Goal: Transaction & Acquisition: Purchase product/service

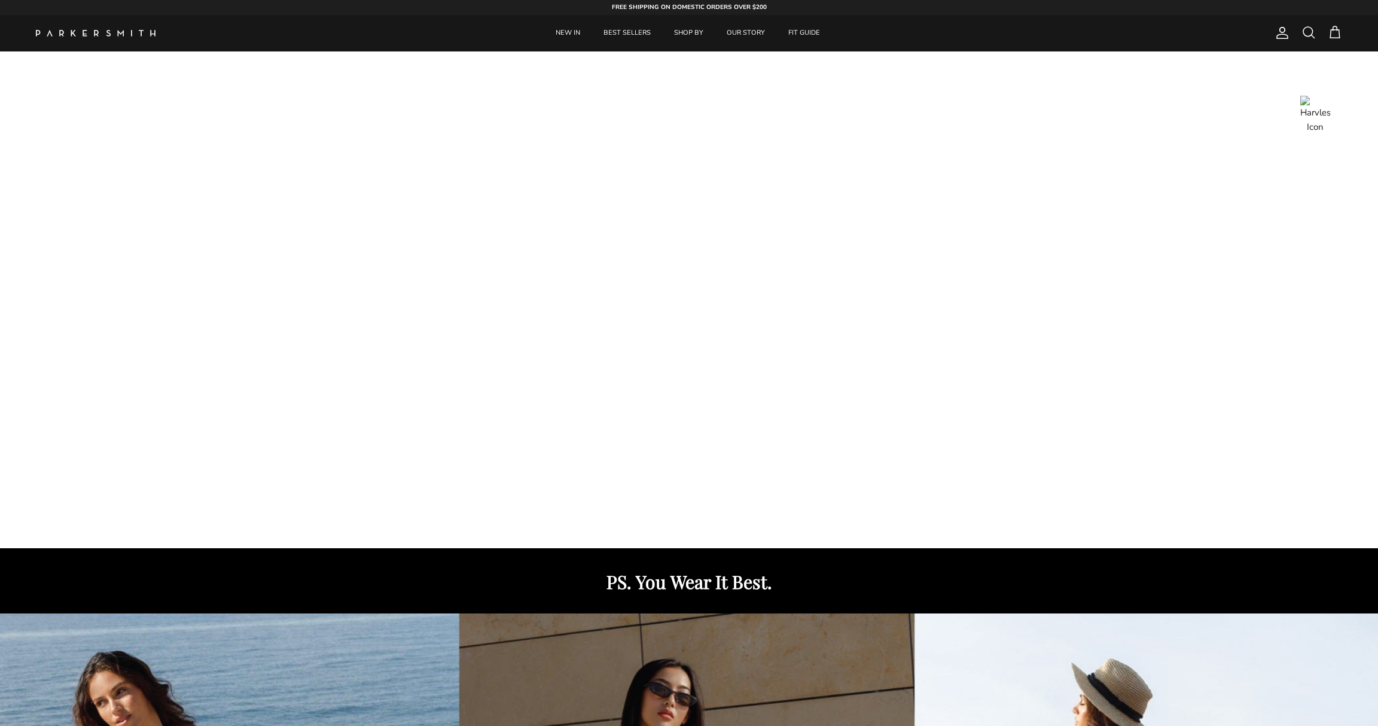
click at [1336, 35] on span at bounding box center [1335, 32] width 14 height 14
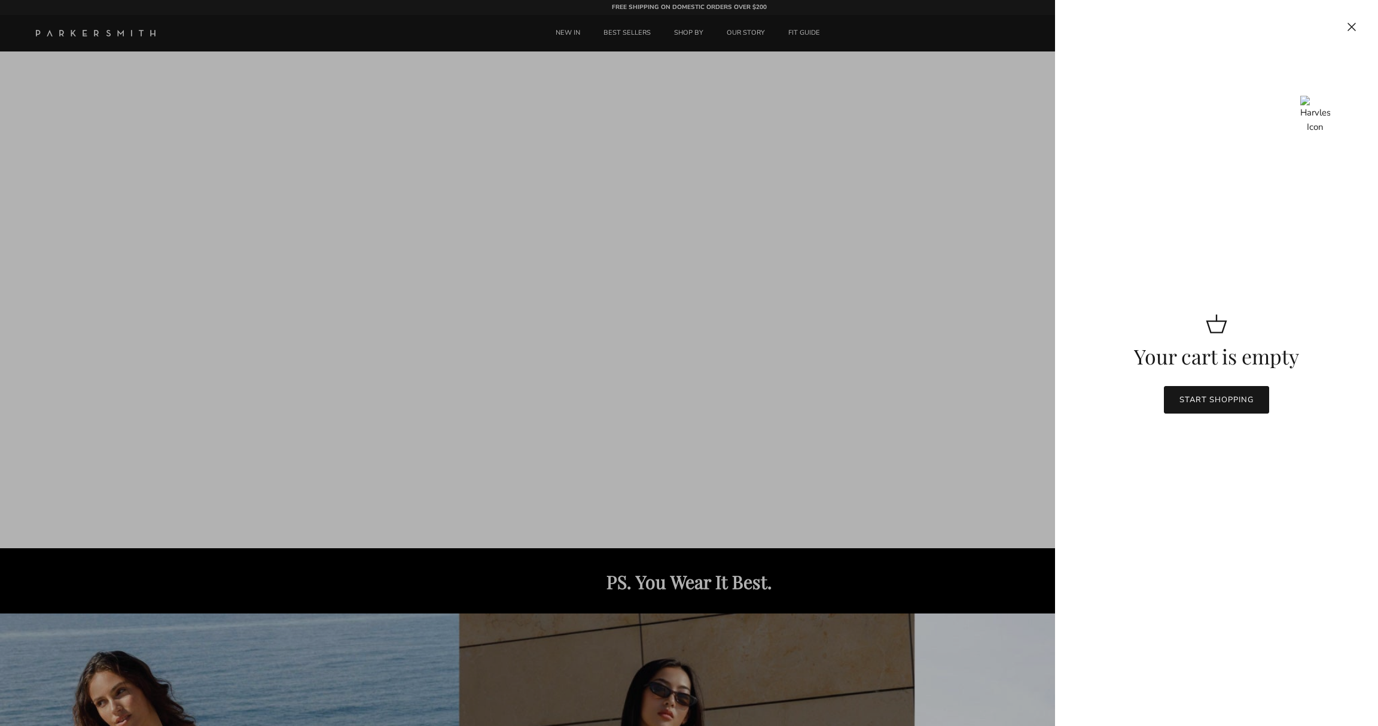
click at [896, 395] on div at bounding box center [689, 363] width 1378 height 726
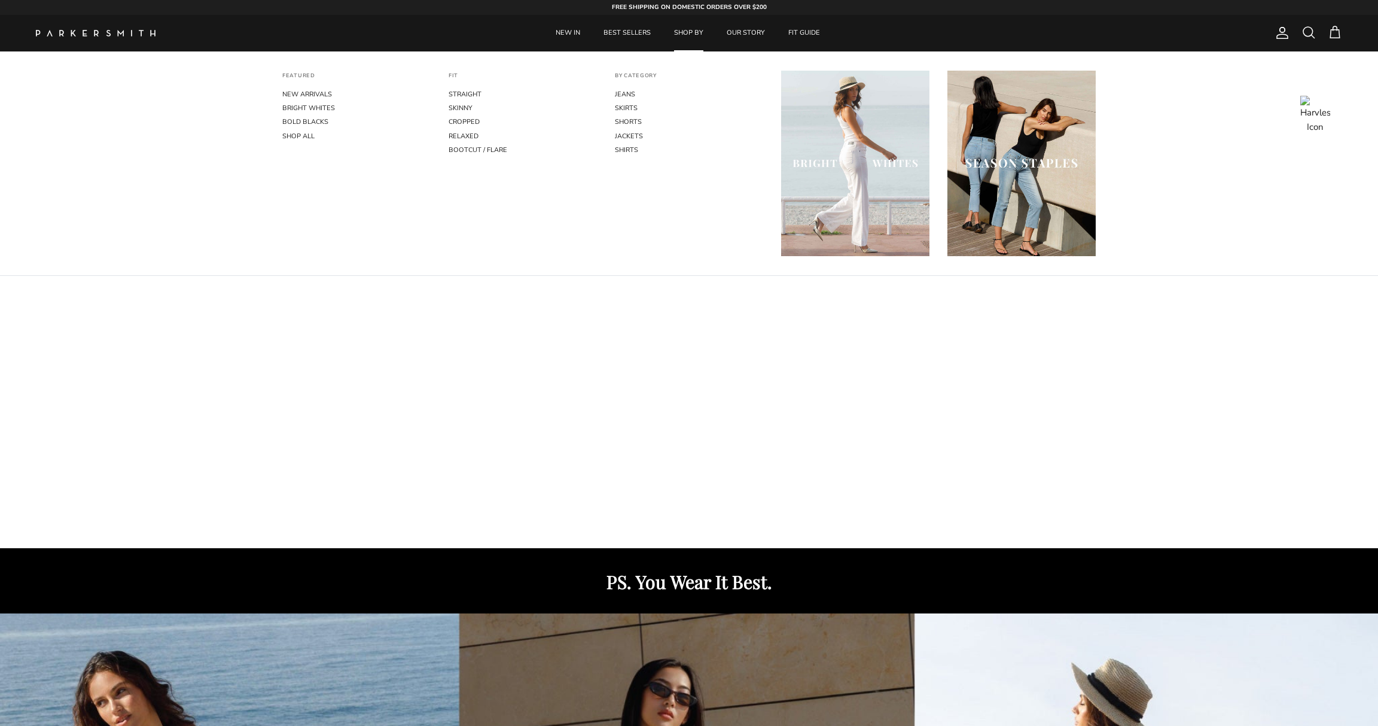
click at [690, 35] on link "SHOP BY" at bounding box center [688, 33] width 51 height 36
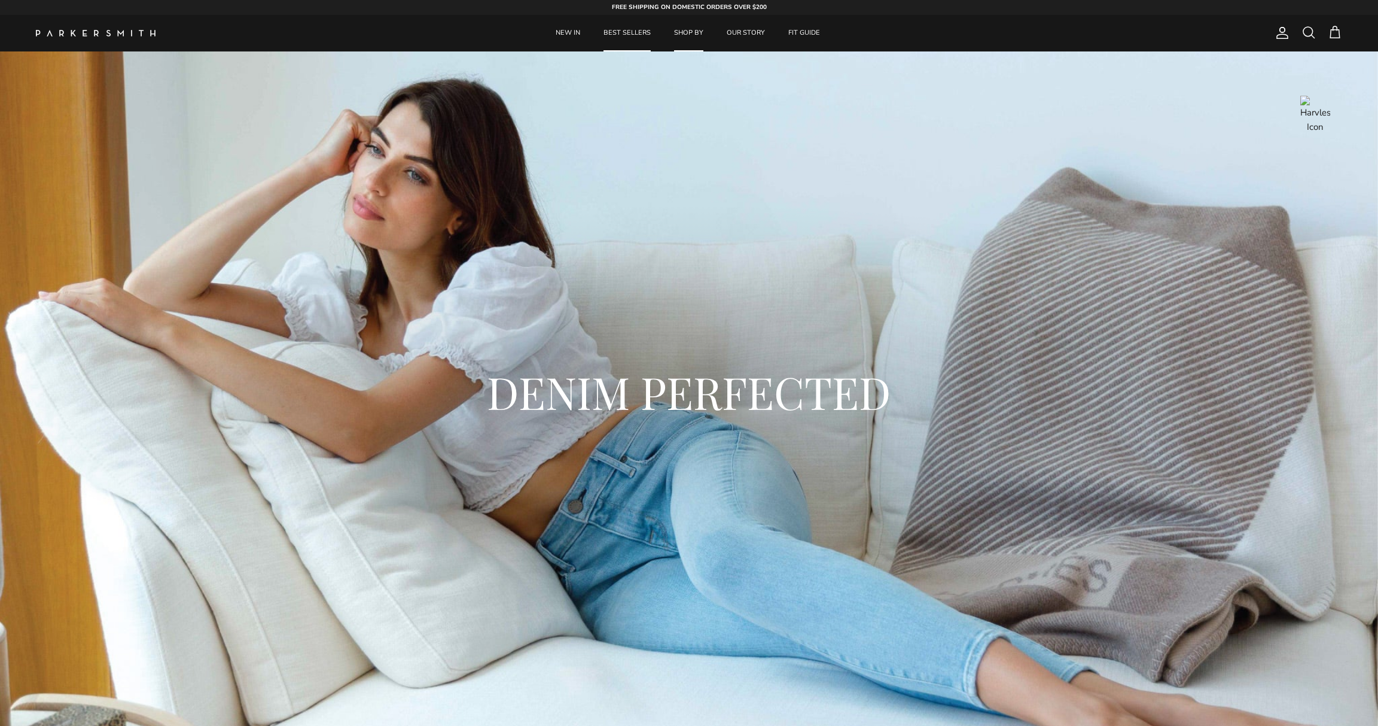
click at [630, 34] on link "BEST SELLERS" at bounding box center [627, 33] width 69 height 36
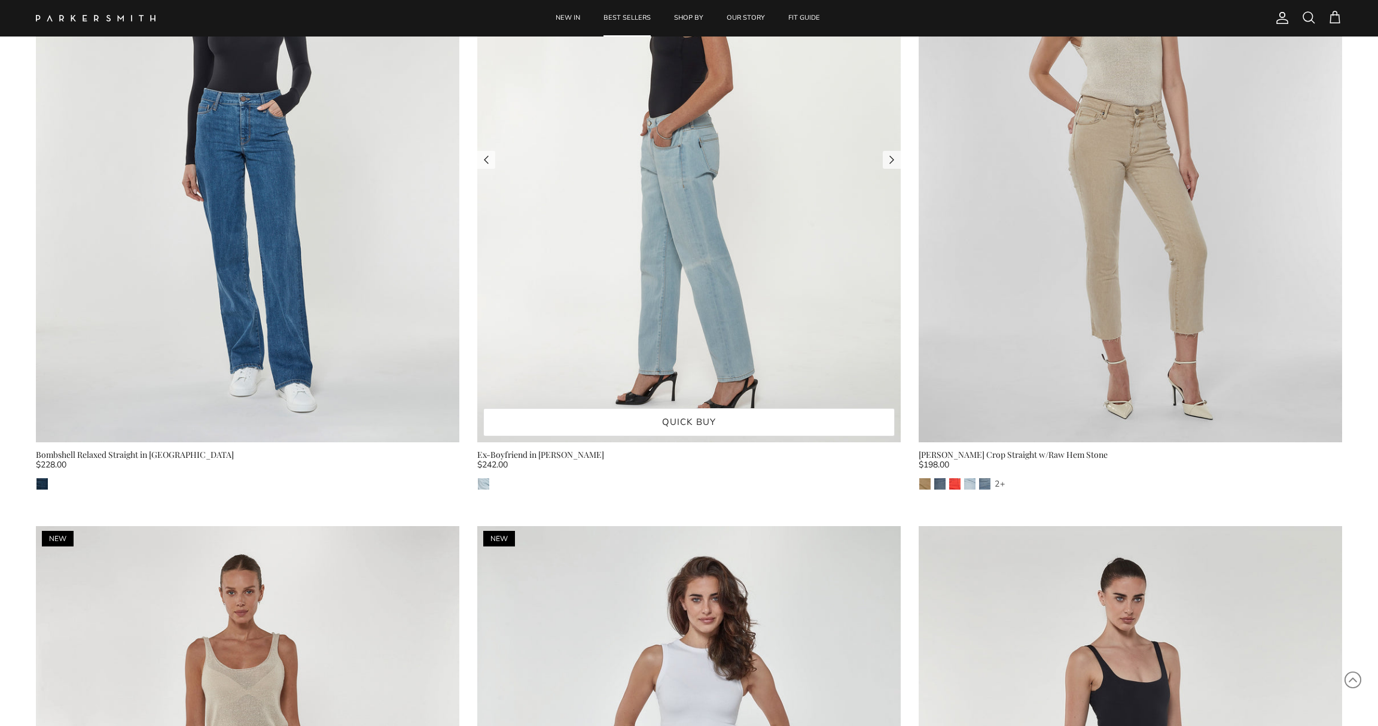
scroll to position [1086, 0]
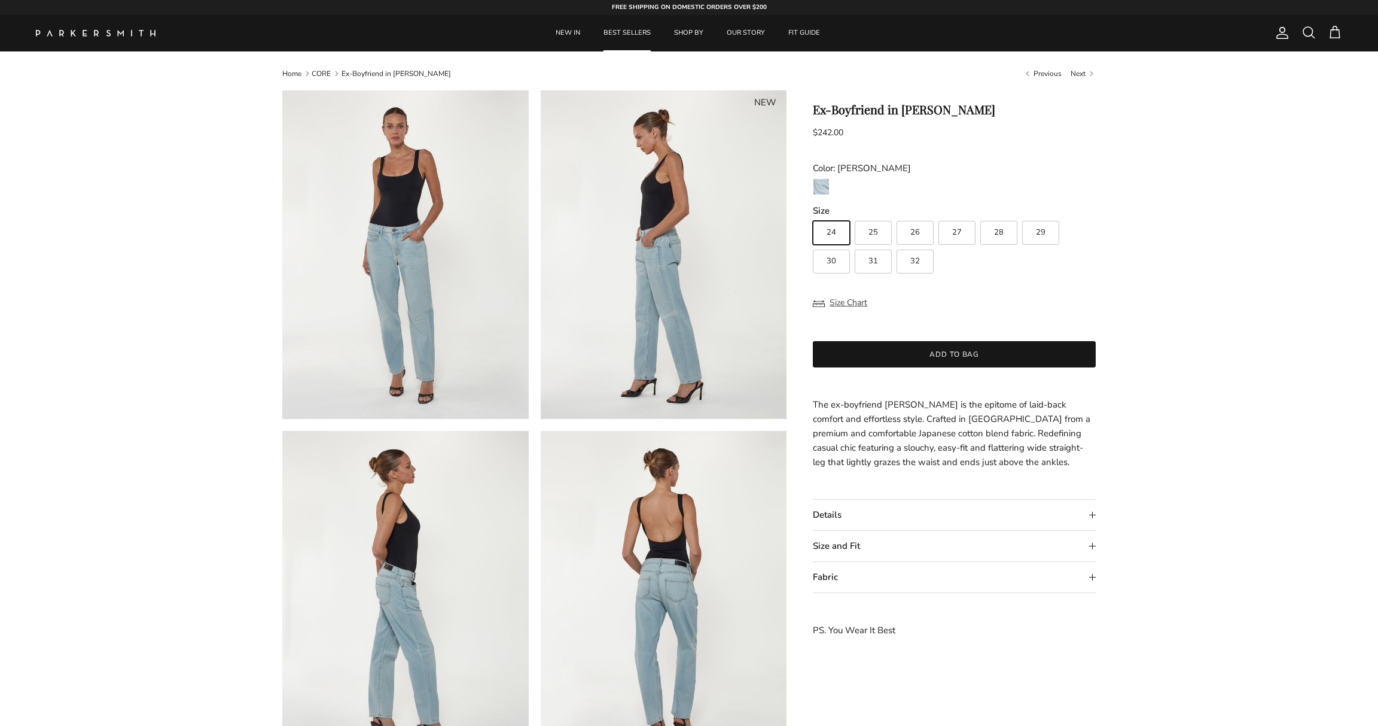
click at [929, 356] on button "Add to bag" at bounding box center [954, 354] width 283 height 26
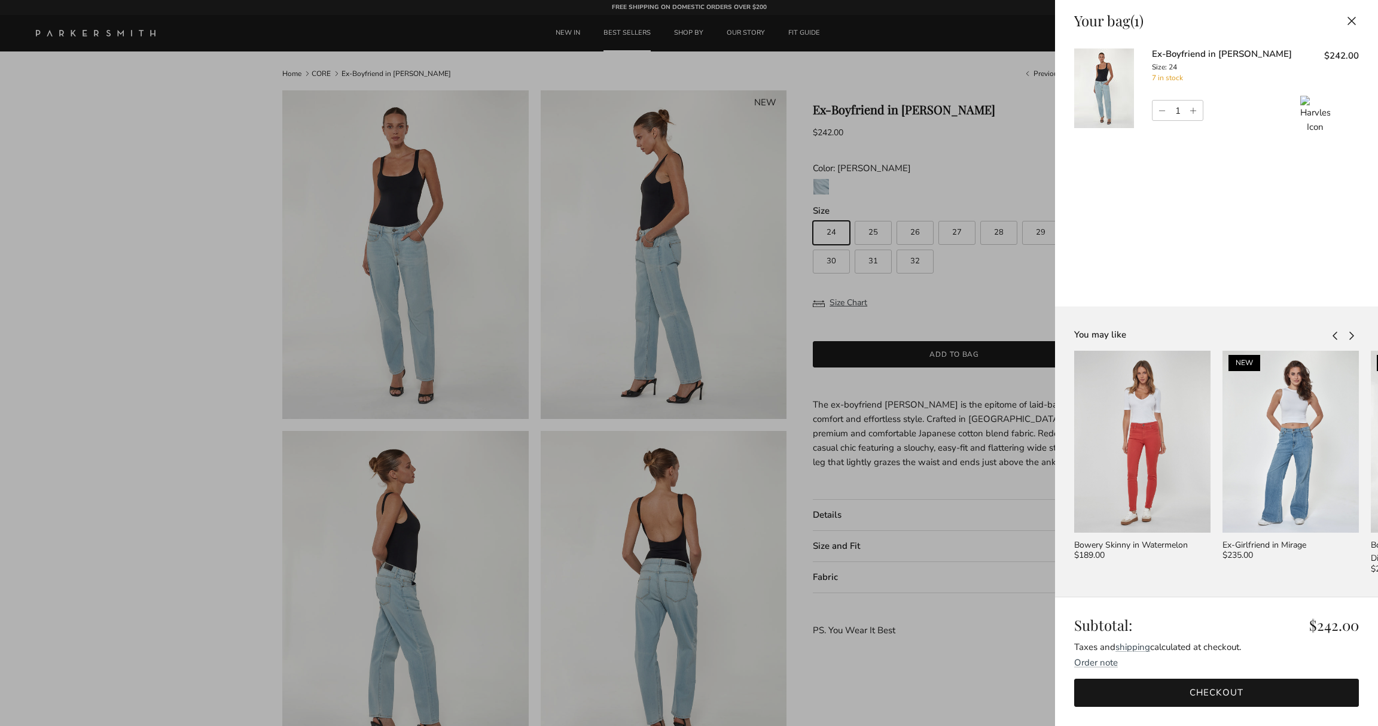
click at [1160, 692] on link "Checkout" at bounding box center [1216, 692] width 285 height 28
